Goal: Transaction & Acquisition: Book appointment/travel/reservation

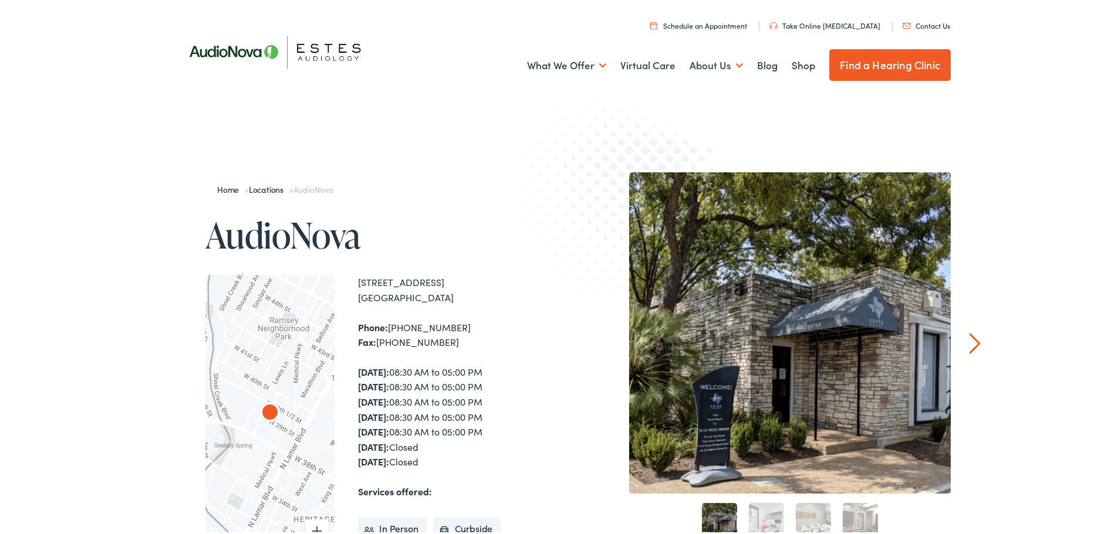
click at [478, 262] on div "Home » Locations » AudioNova AudioNova To navigate the map with touch gestures …" at bounding box center [369, 484] width 387 height 628
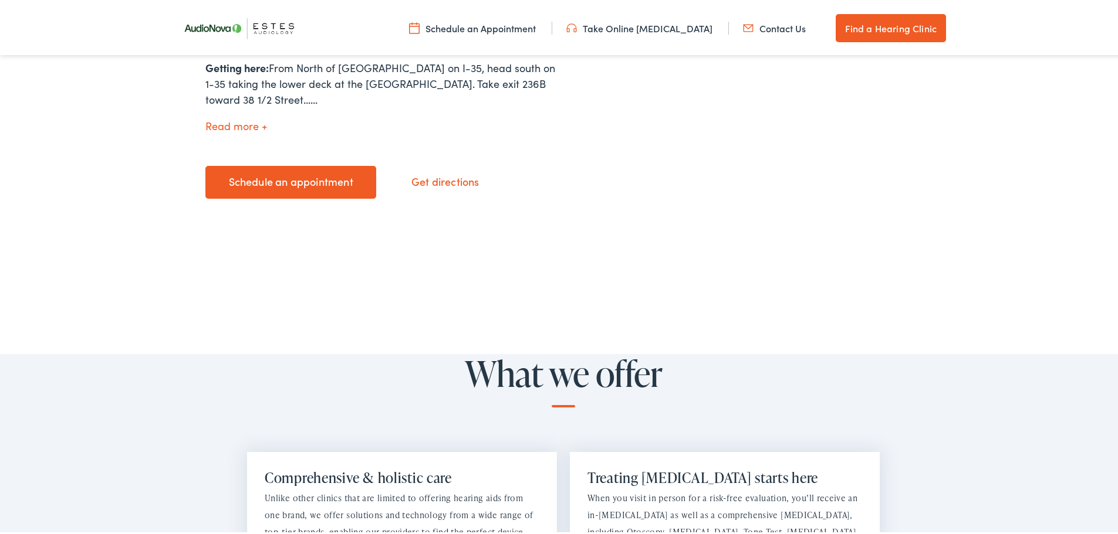
scroll to position [469, 0]
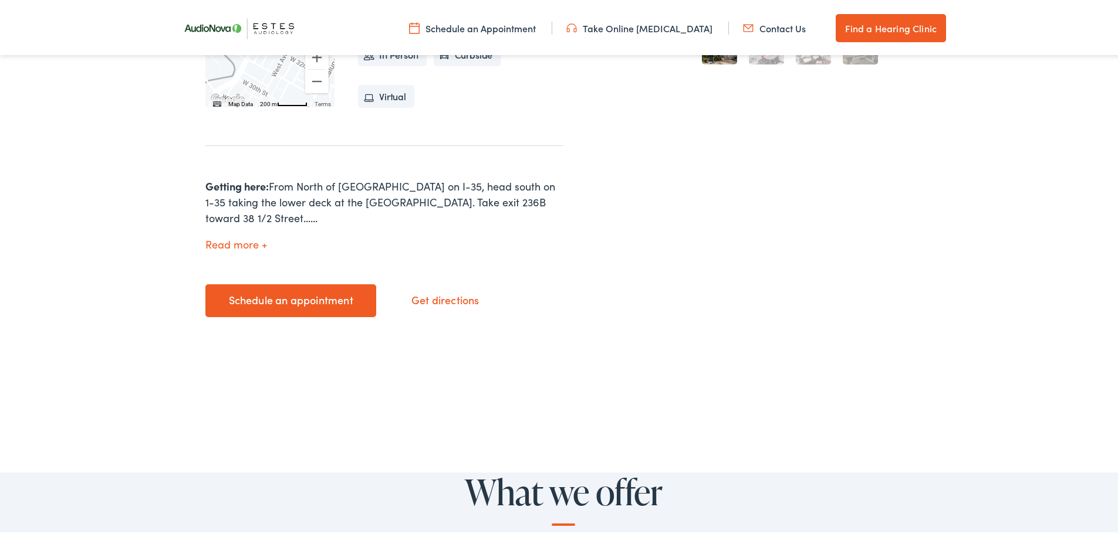
click at [313, 282] on link "Schedule an appointment" at bounding box center [290, 298] width 171 height 33
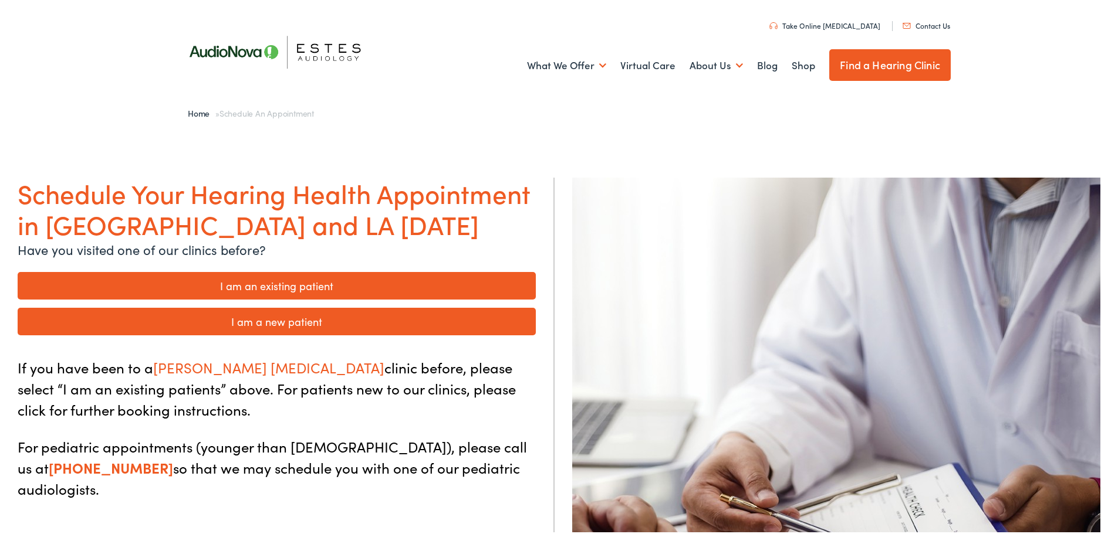
click at [286, 325] on link "I am a new patient" at bounding box center [277, 320] width 518 height 28
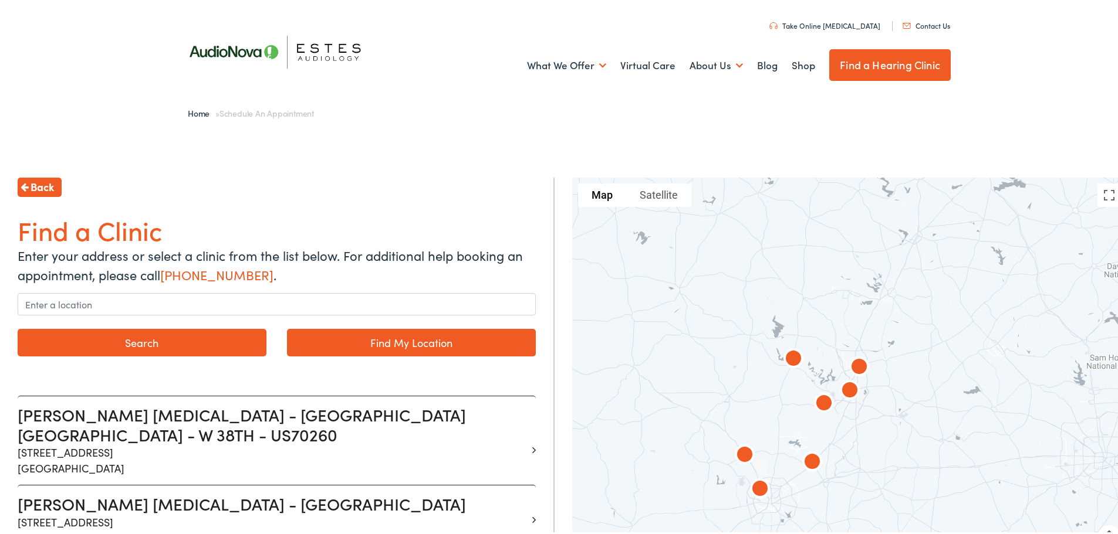
scroll to position [235, 0]
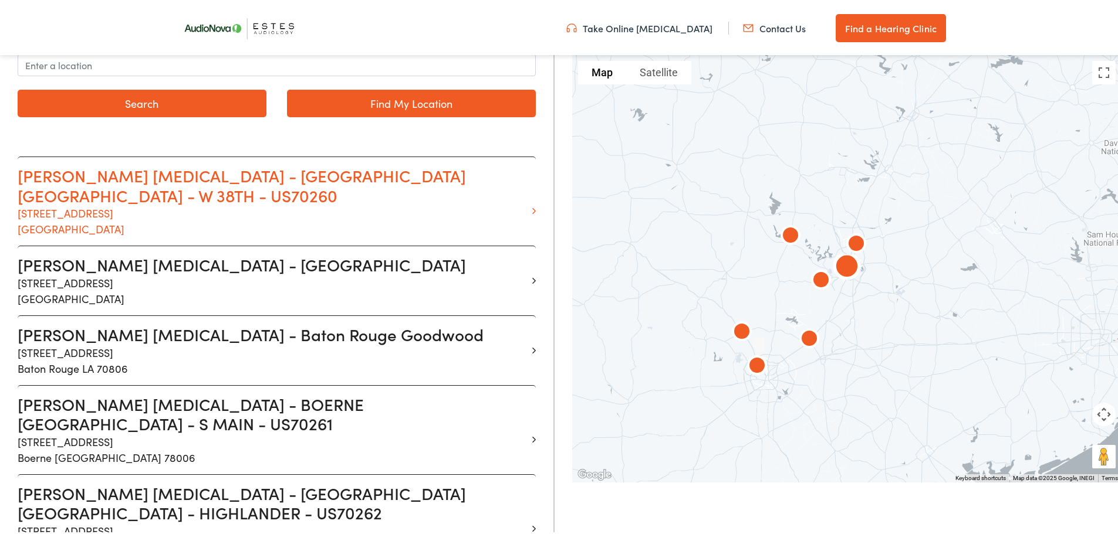
click at [219, 203] on p "1206 W. 38th Street Suite 3101 Austin TX 78705" at bounding box center [272, 219] width 509 height 32
